Goal: Check status: Check status

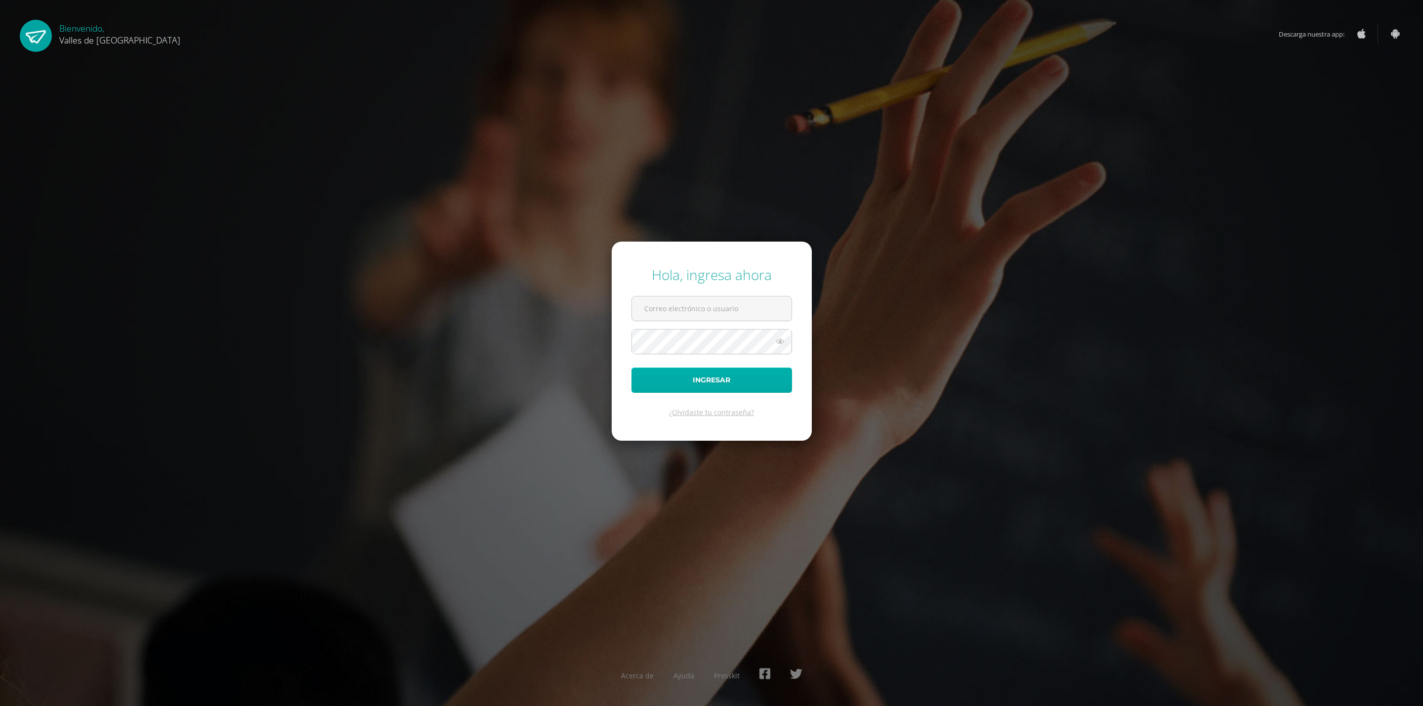
type input "josealfaro@colegiovalles.com"
click at [709, 382] on button "Ingresar" at bounding box center [712, 380] width 161 height 25
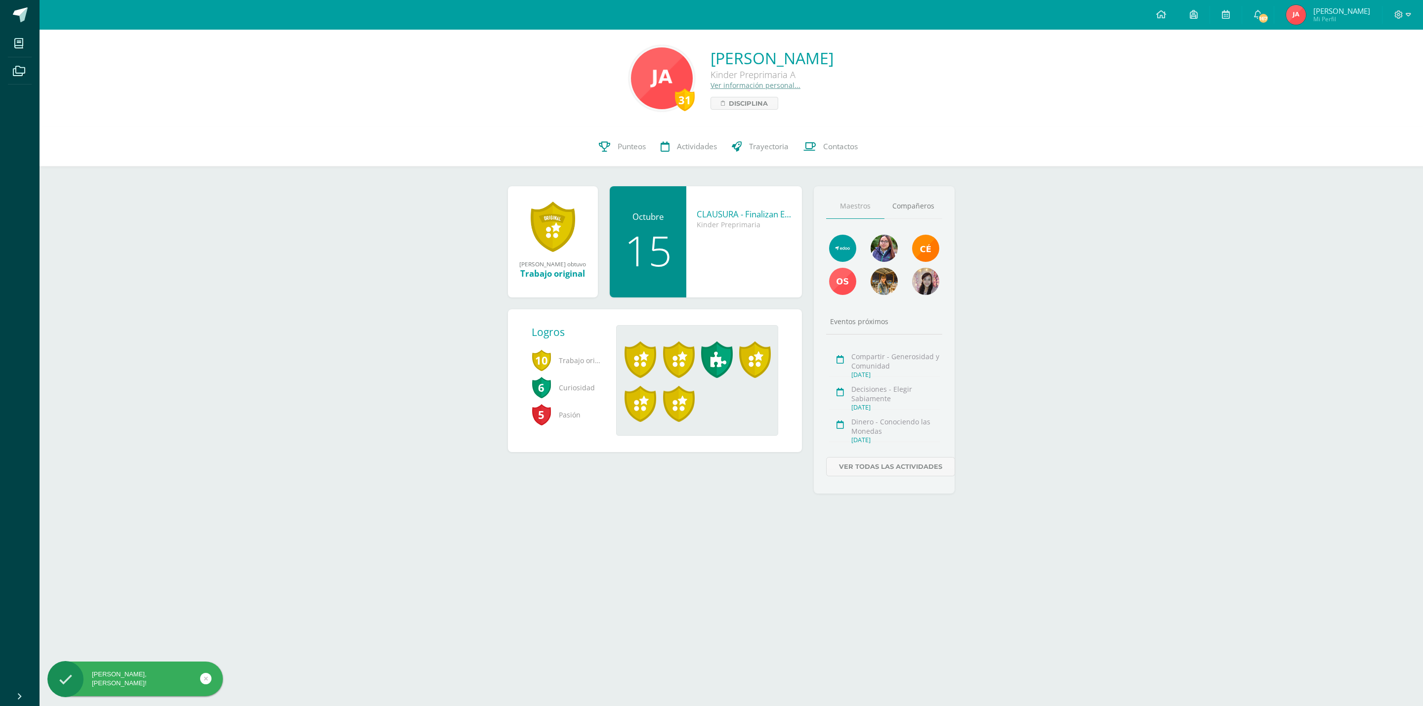
click at [1340, 15] on span "Mi Perfil" at bounding box center [1342, 19] width 57 height 8
click at [705, 142] on span "Actividades" at bounding box center [697, 146] width 40 height 10
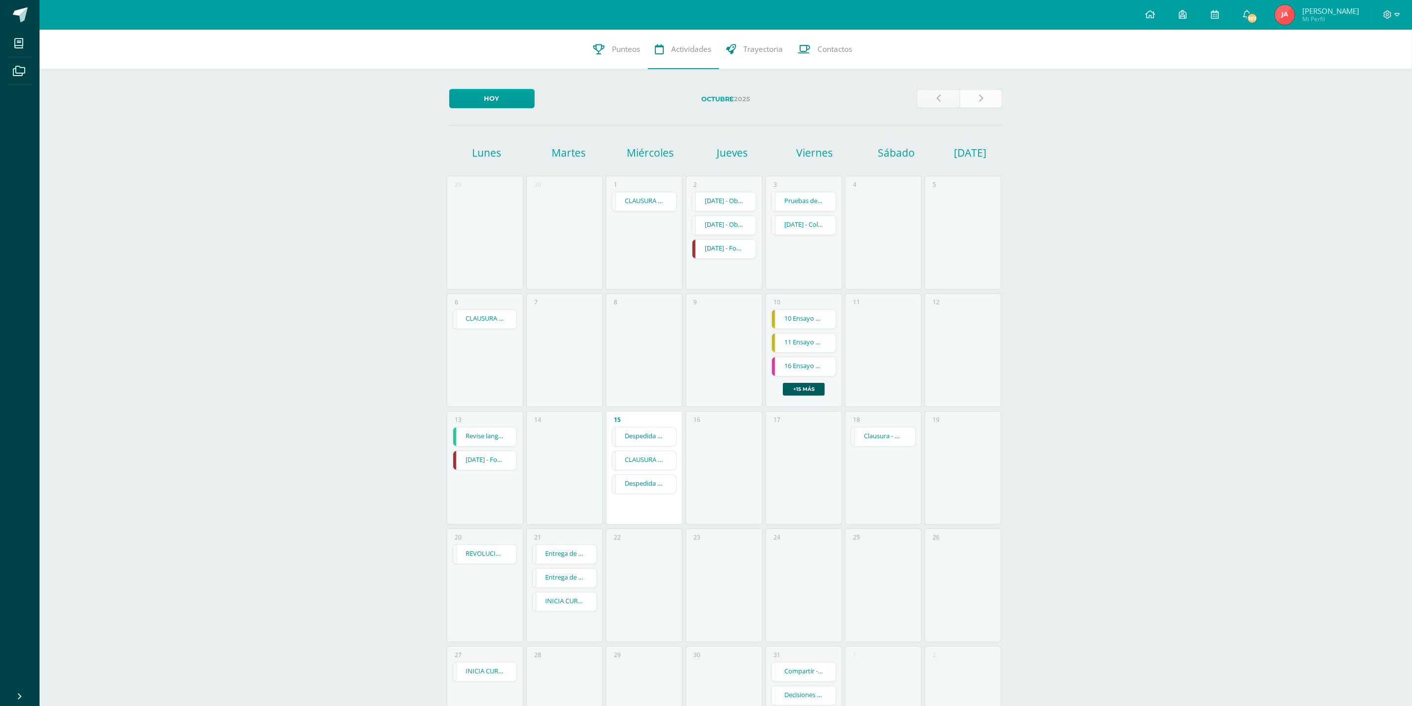
click at [986, 97] on link at bounding box center [981, 98] width 43 height 19
drag, startPoint x: 989, startPoint y: 87, endPoint x: 985, endPoint y: 97, distance: 10.4
click at [988, 89] on div "[DATE] [DATE] [DATE] [DATE] [DATE] [DATE] [DATE][PERSON_NAME][DATE][DATE] 27 28…" at bounding box center [726, 426] width 593 height 715
click at [985, 97] on link at bounding box center [981, 98] width 43 height 19
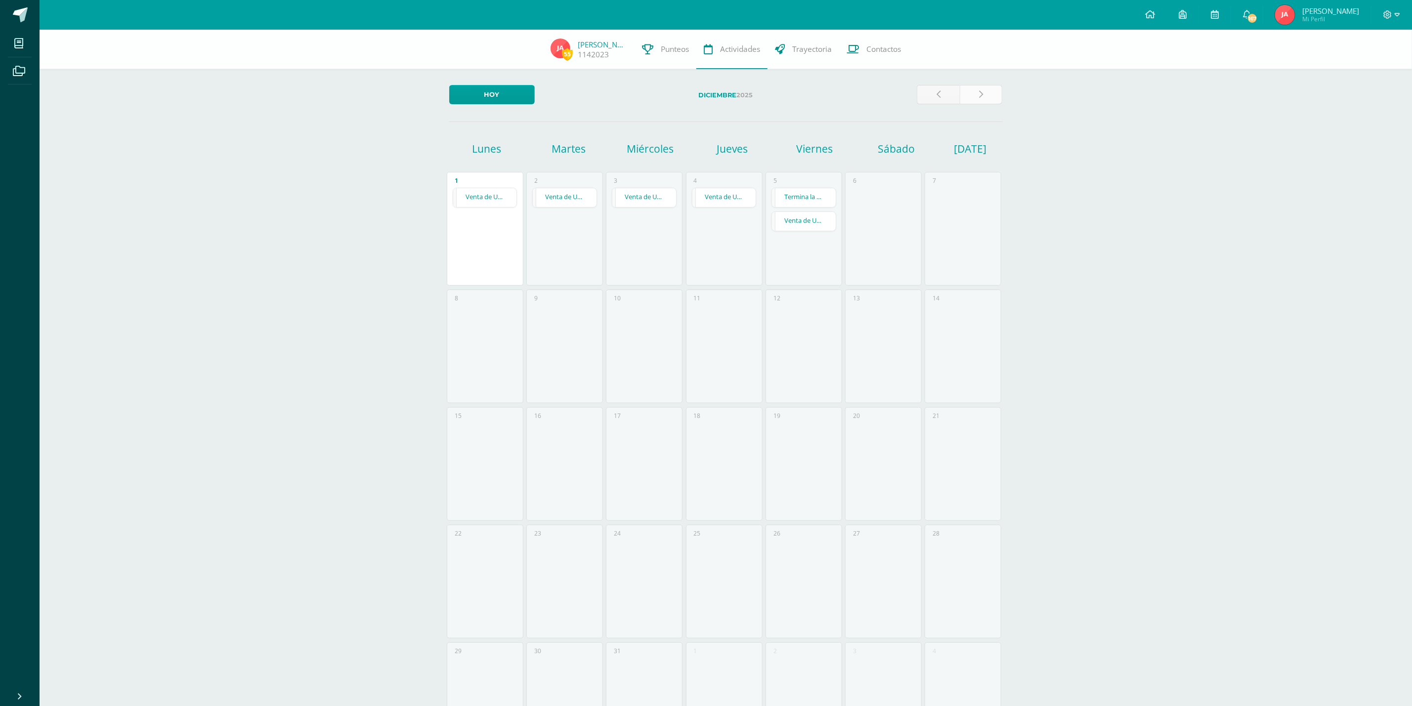
click at [988, 92] on link at bounding box center [981, 94] width 43 height 19
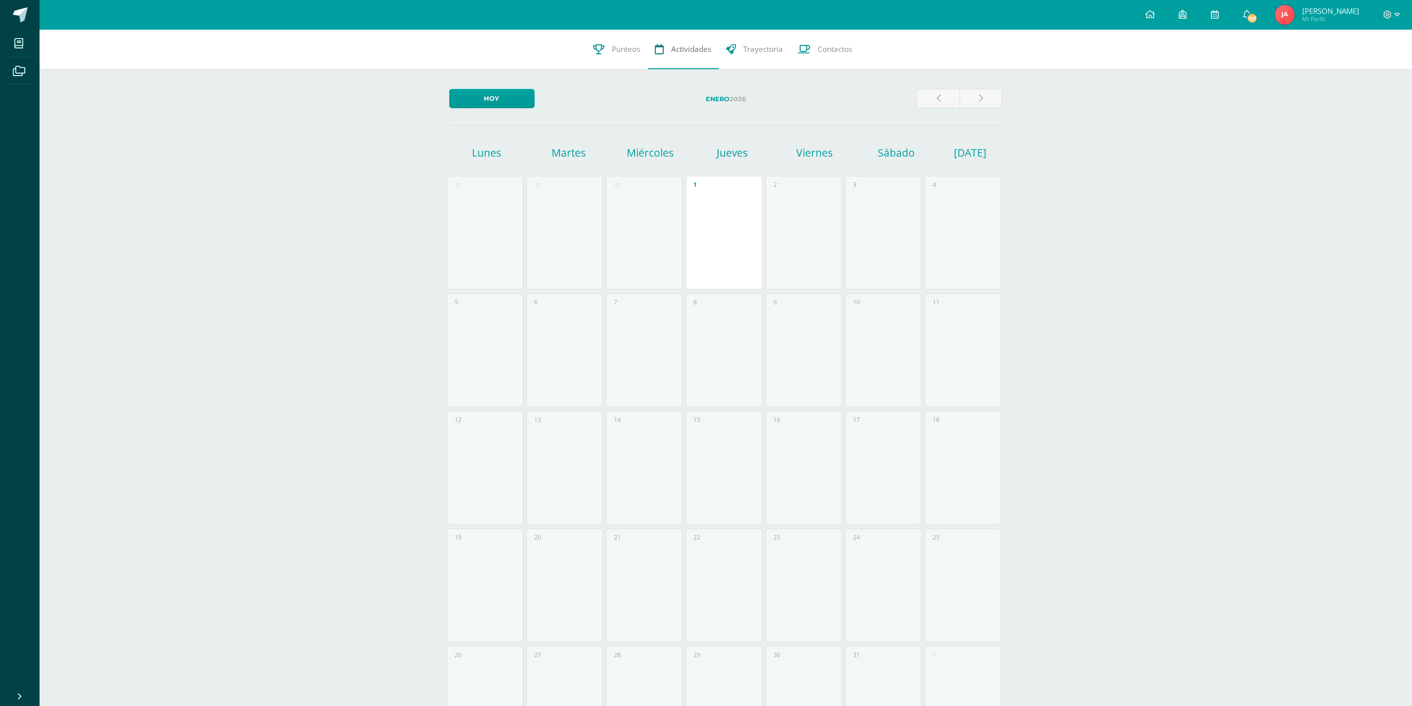
click at [696, 47] on span "Actividades" at bounding box center [692, 49] width 40 height 10
click at [772, 46] on span "Trayectoria" at bounding box center [764, 49] width 40 height 10
